Goal: Task Accomplishment & Management: Complete application form

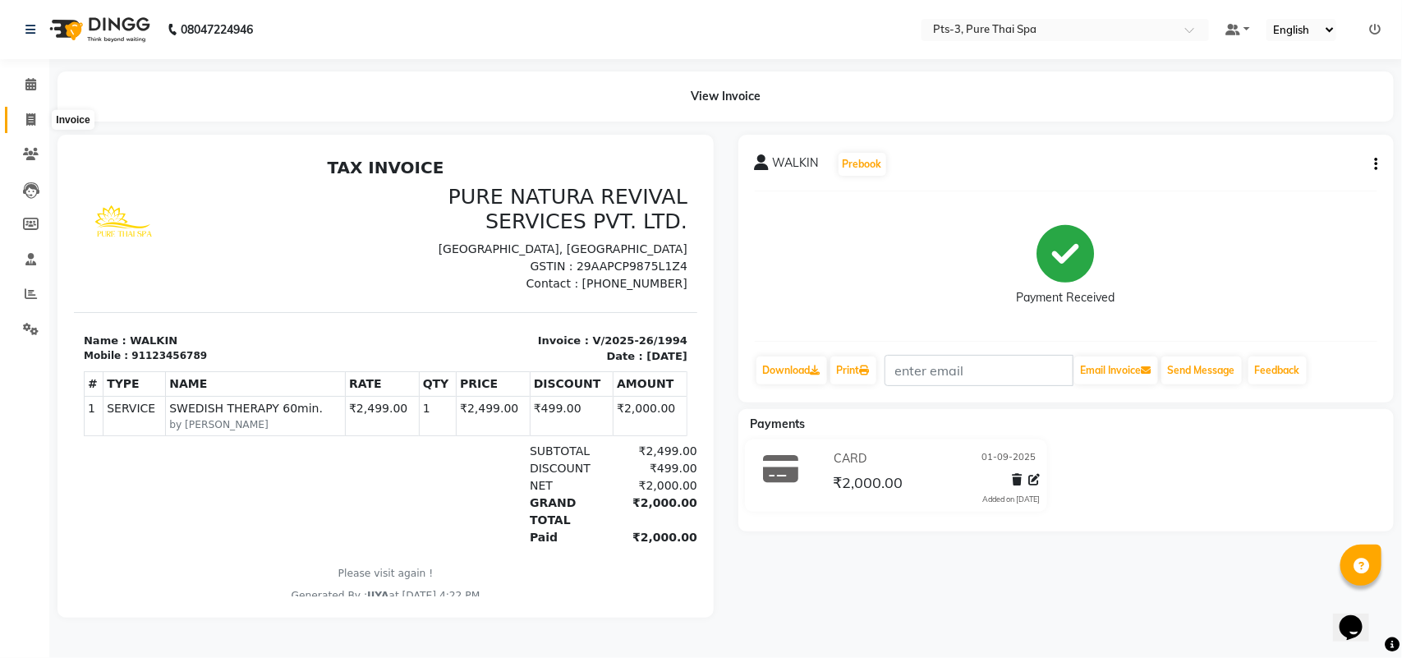
click at [26, 125] on icon at bounding box center [30, 119] width 9 height 12
select select "service"
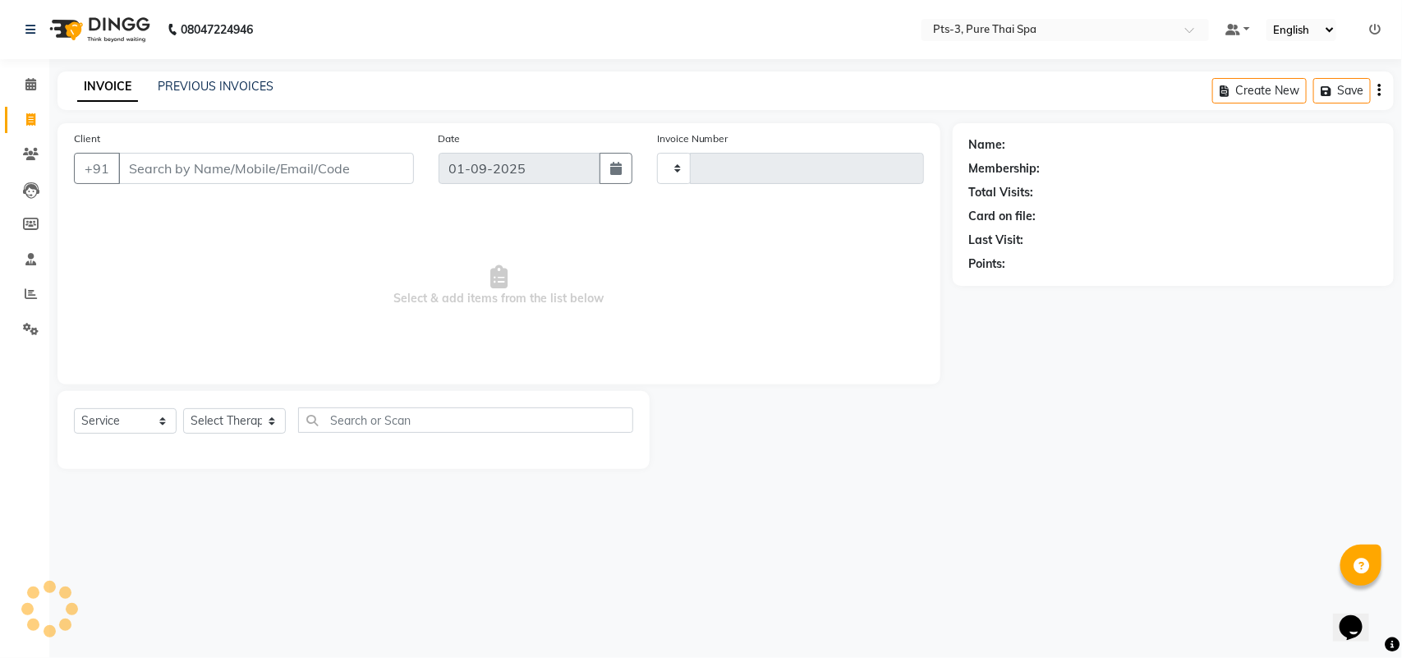
type input "1995"
select select "6461"
click at [172, 172] on input "Client" at bounding box center [266, 168] width 296 height 31
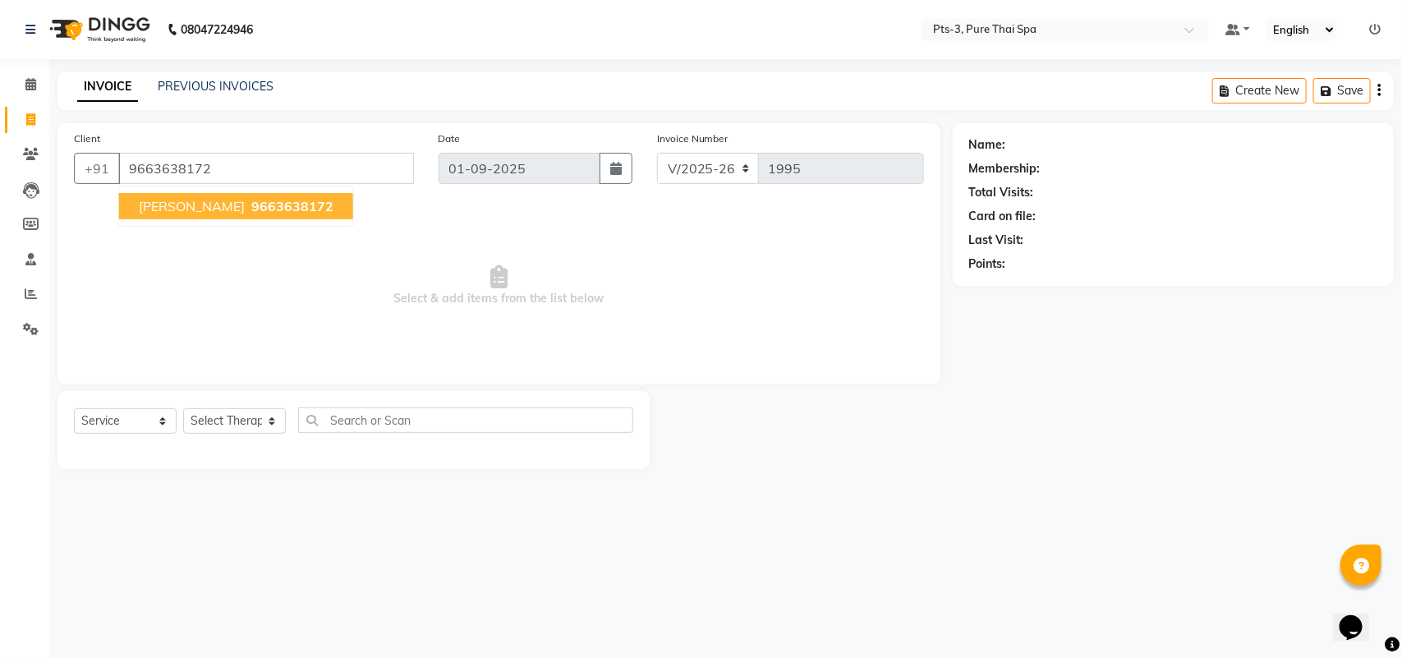
type input "9663638172"
click at [177, 200] on span "[PERSON_NAME]" at bounding box center [192, 206] width 106 height 16
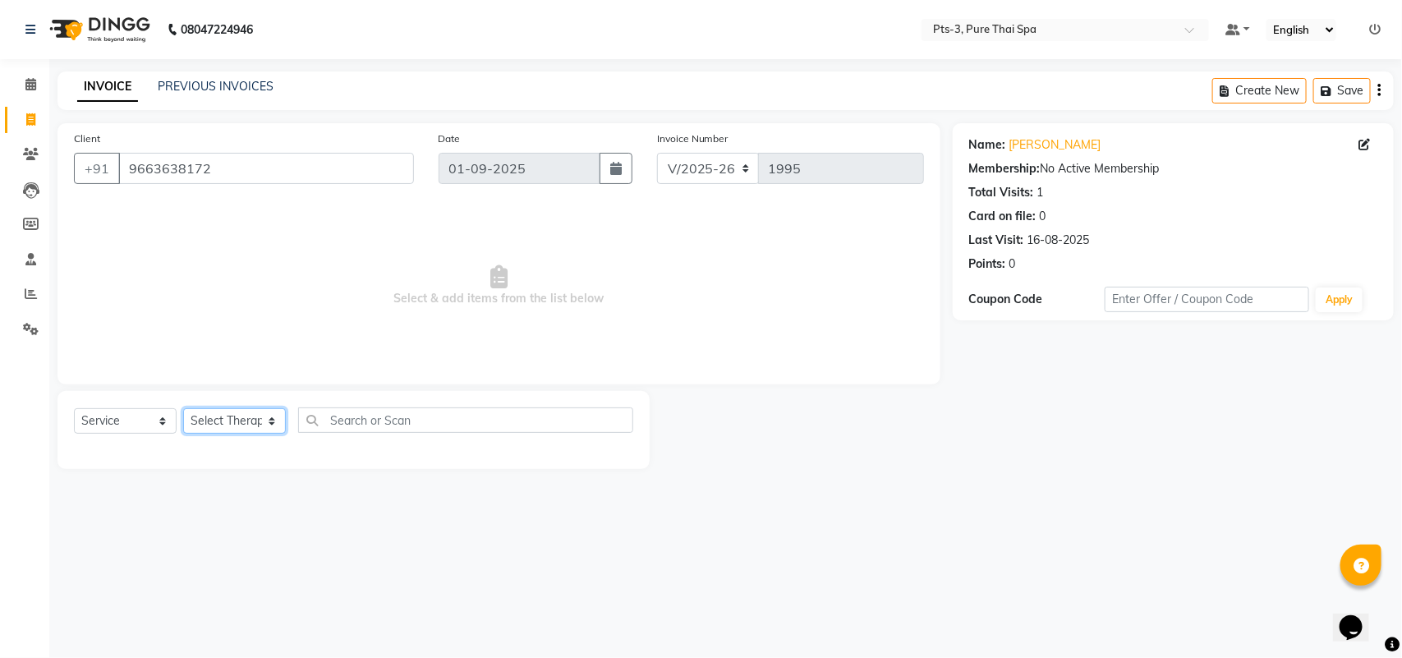
click at [222, 417] on select "Select Therapist [PERSON_NAME] AMMI ANYONE [PERSON_NAME] [PERSON_NAME] [PERSON_…" at bounding box center [234, 420] width 103 height 25
select select "75484"
click at [183, 408] on select "Select Therapist [PERSON_NAME] AMMI ANYONE [PERSON_NAME] [PERSON_NAME] [PERSON_…" at bounding box center [234, 420] width 103 height 25
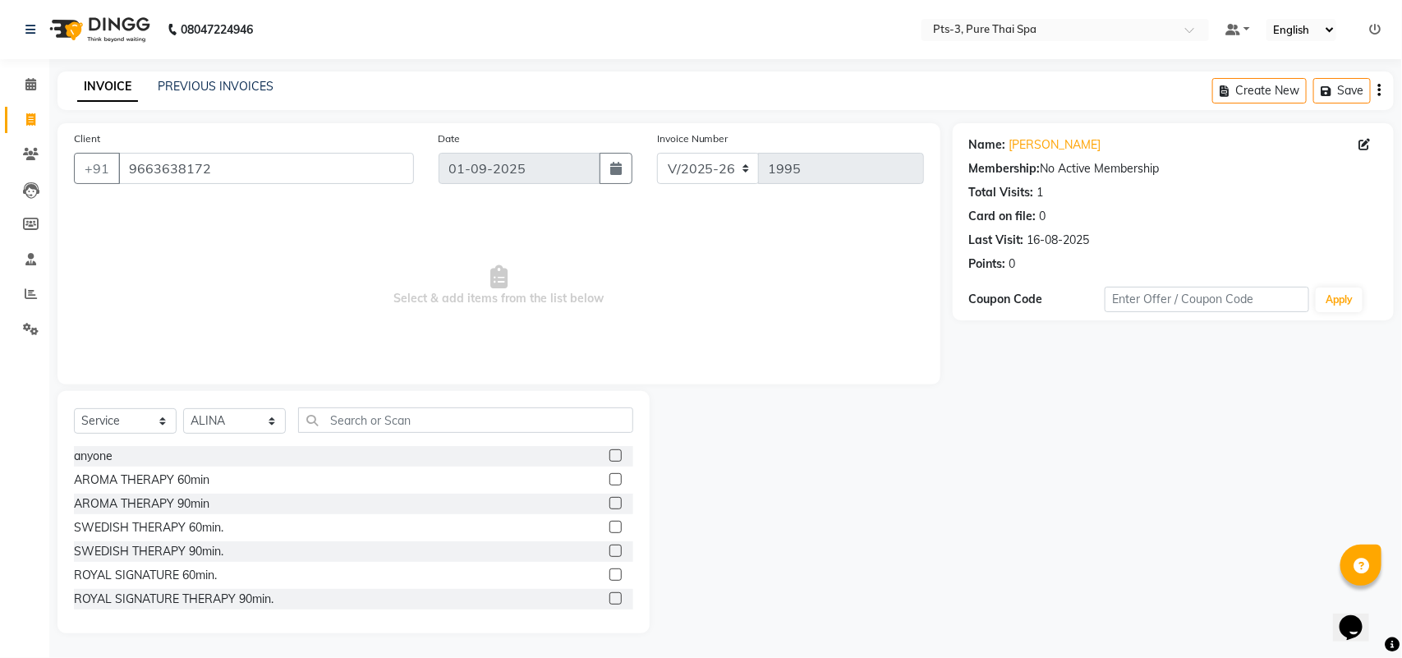
click at [609, 518] on div at bounding box center [621, 527] width 24 height 21
click at [609, 528] on label at bounding box center [615, 527] width 12 height 12
click at [609, 528] on input "checkbox" at bounding box center [614, 527] width 11 height 11
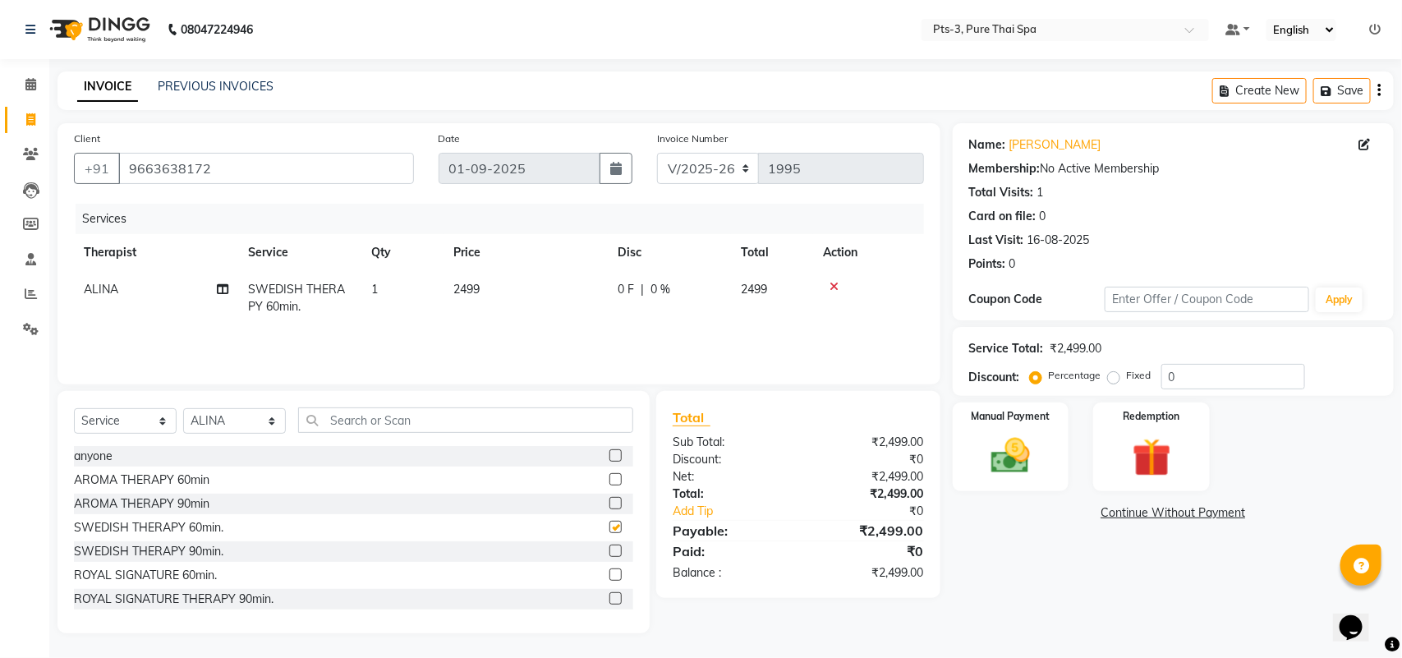
checkbox input "false"
click at [1023, 448] on img at bounding box center [1010, 456] width 65 height 46
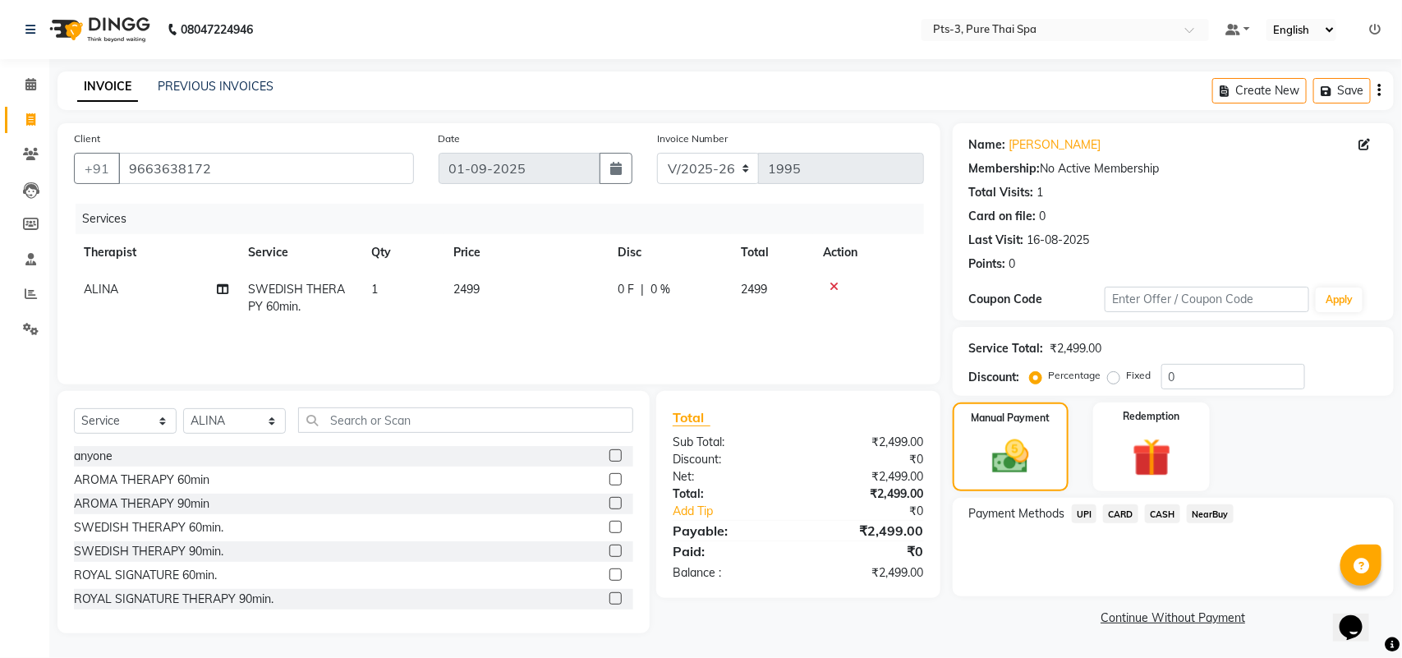
click at [1160, 513] on span "CASH" at bounding box center [1162, 513] width 35 height 19
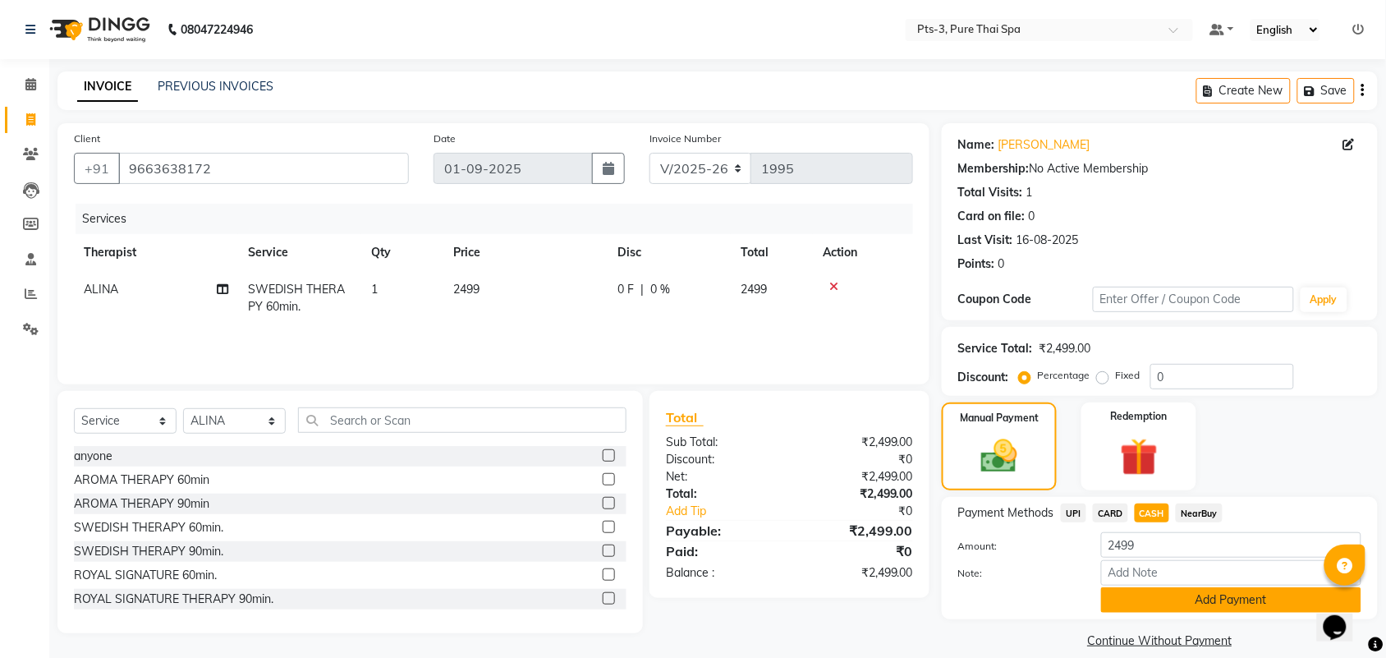
click at [1160, 588] on button "Add Payment" at bounding box center [1231, 599] width 260 height 25
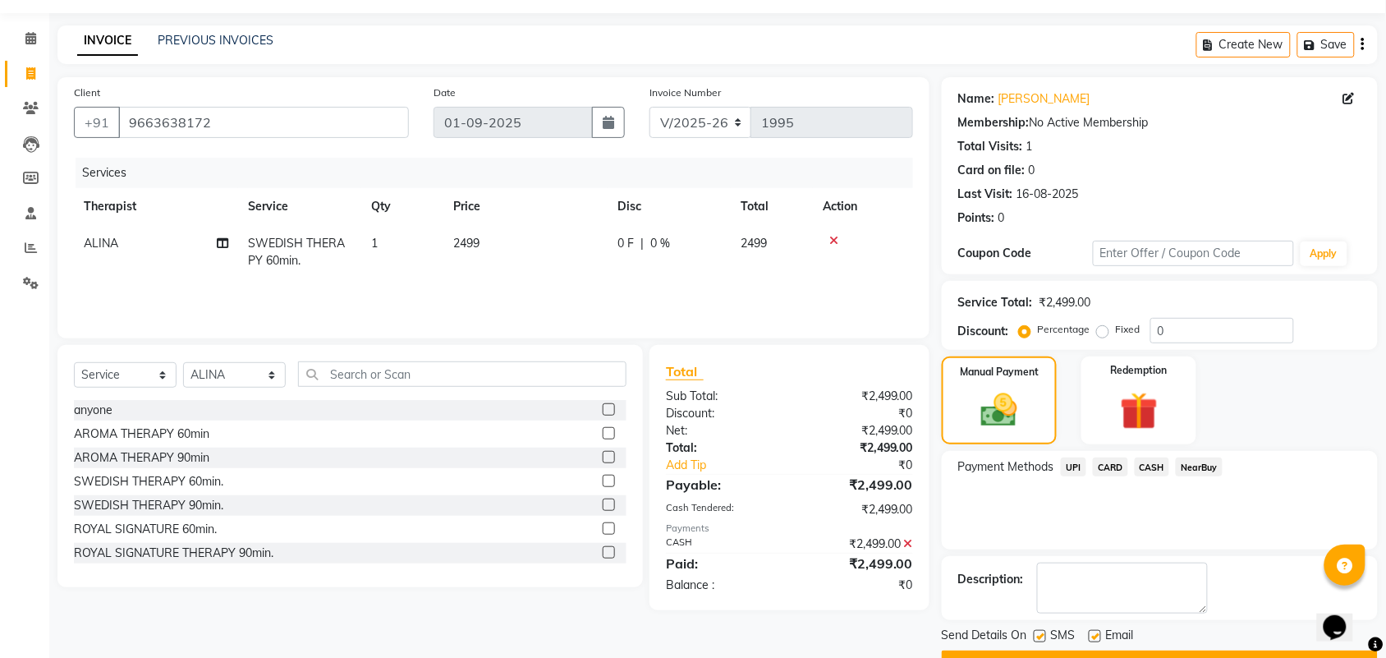
scroll to position [89, 0]
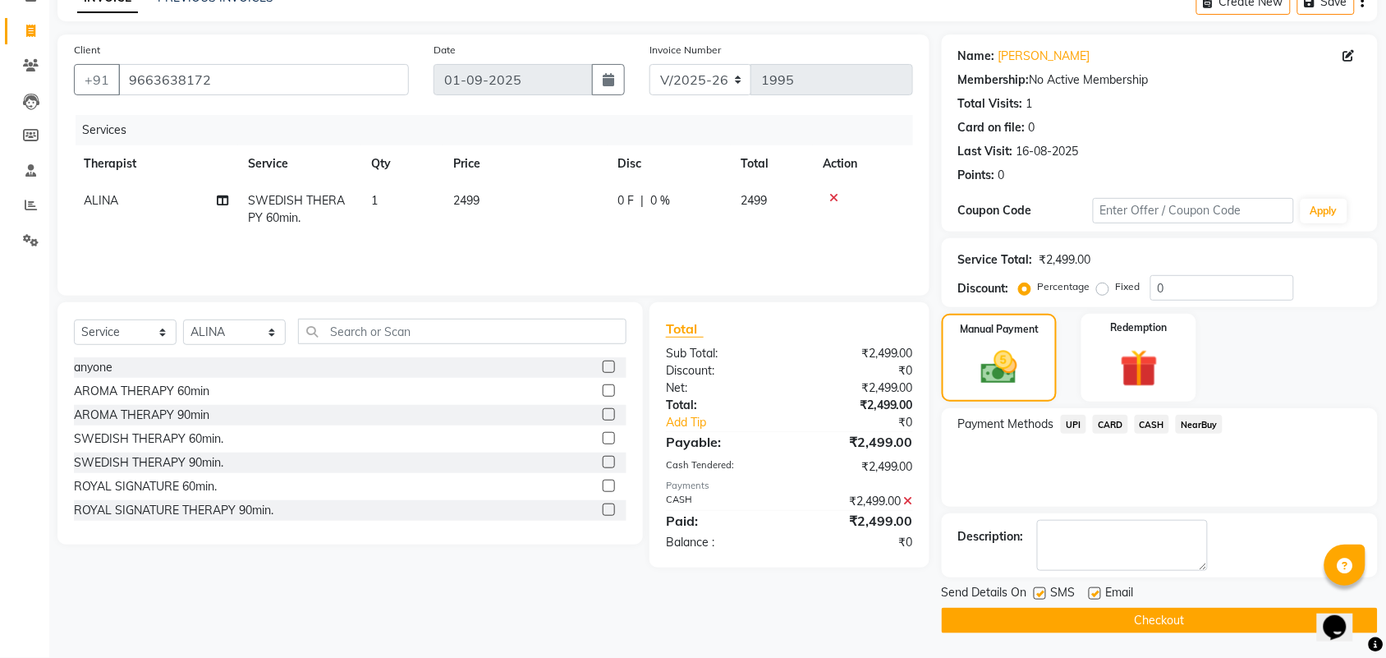
click at [1032, 593] on div "Send Details On SMS Email" at bounding box center [1160, 594] width 436 height 21
click at [1043, 594] on label at bounding box center [1040, 593] width 12 height 12
click at [1043, 594] on input "checkbox" at bounding box center [1039, 594] width 11 height 11
checkbox input "false"
click at [1094, 592] on label at bounding box center [1095, 593] width 12 height 12
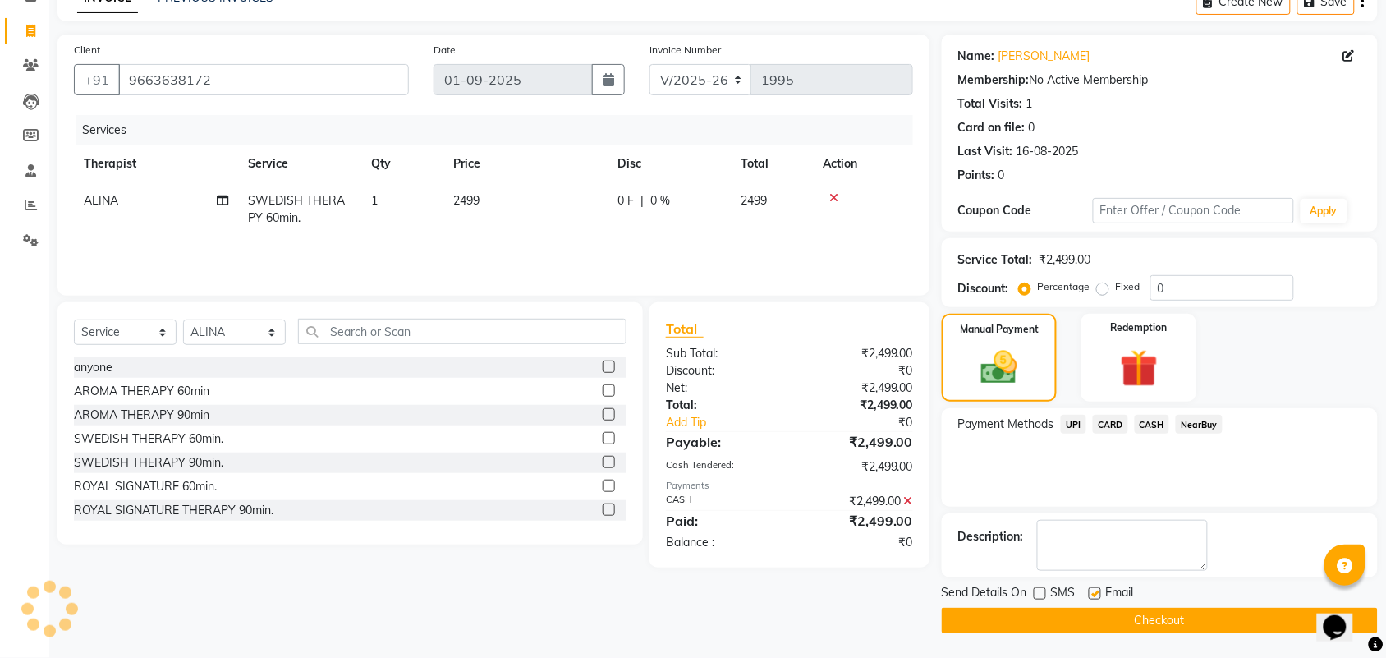
click at [1094, 592] on input "checkbox" at bounding box center [1094, 594] width 11 height 11
checkbox input "false"
click at [1032, 625] on button "Checkout" at bounding box center [1160, 620] width 436 height 25
